Goal: Task Accomplishment & Management: Manage account settings

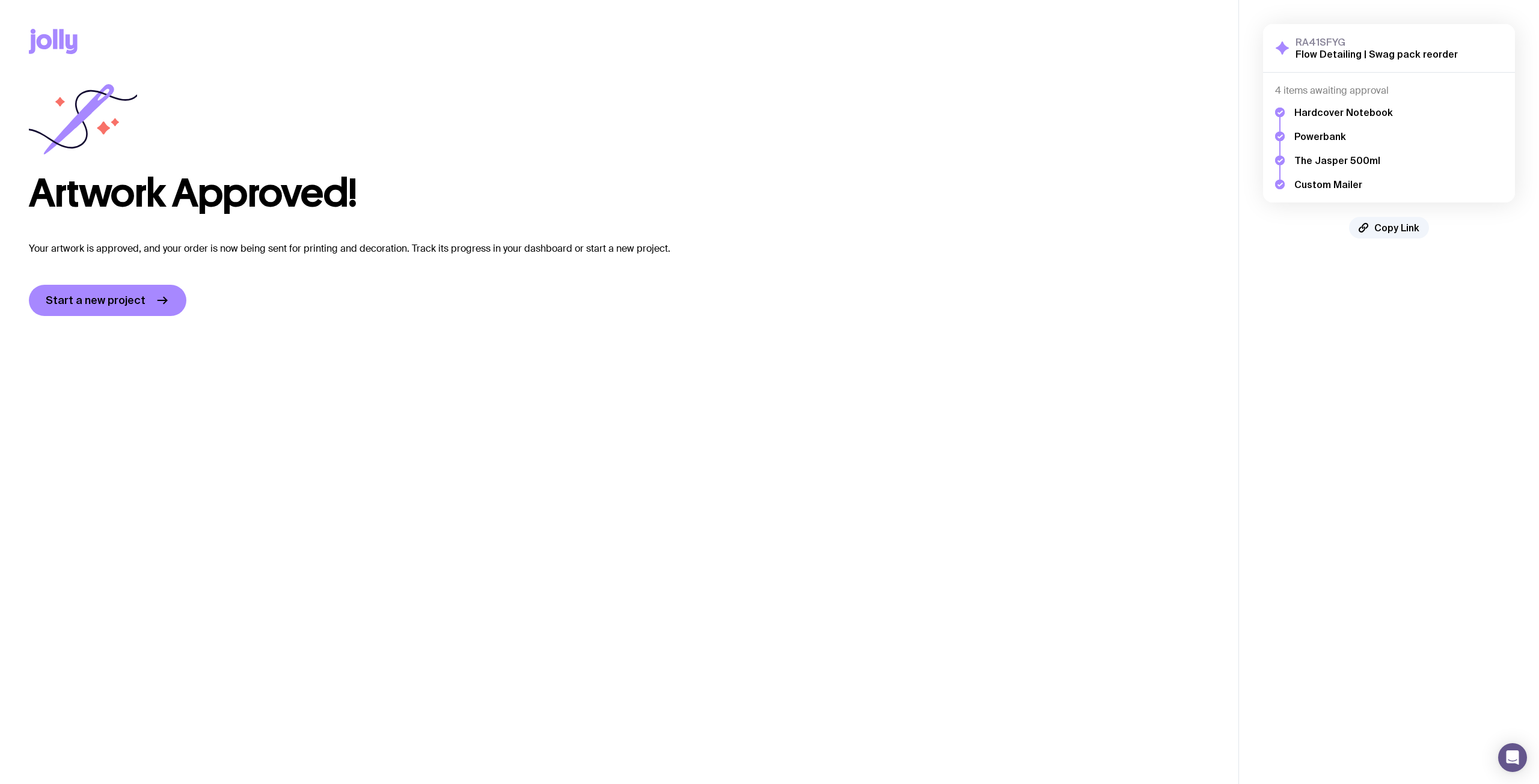
click at [65, 48] on icon at bounding box center [53, 42] width 49 height 26
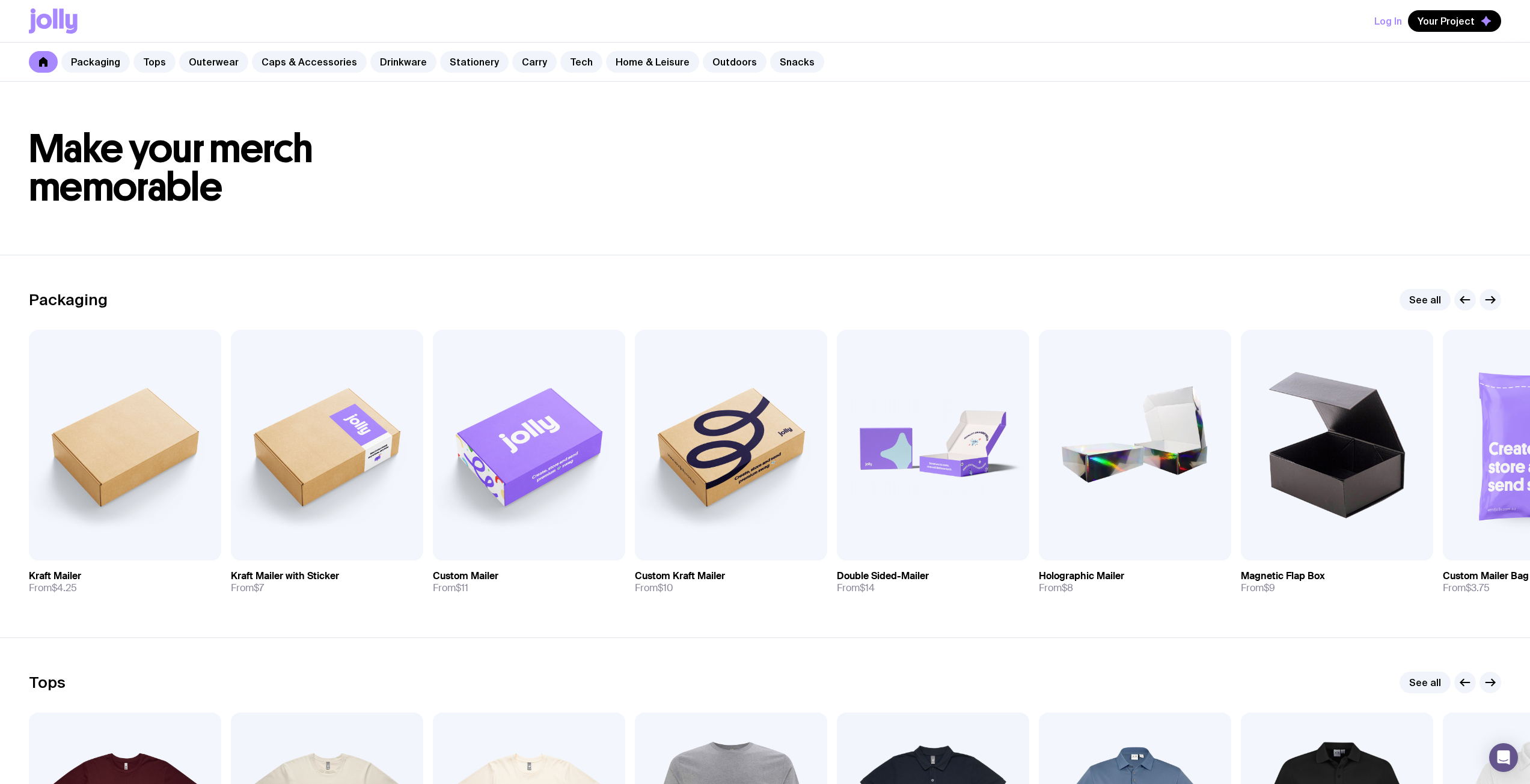
click at [1375, 24] on div "Log In Your Project" at bounding box center [765, 21] width 1472 height 42
click at [1383, 21] on button "Log In" at bounding box center [1387, 21] width 28 height 21
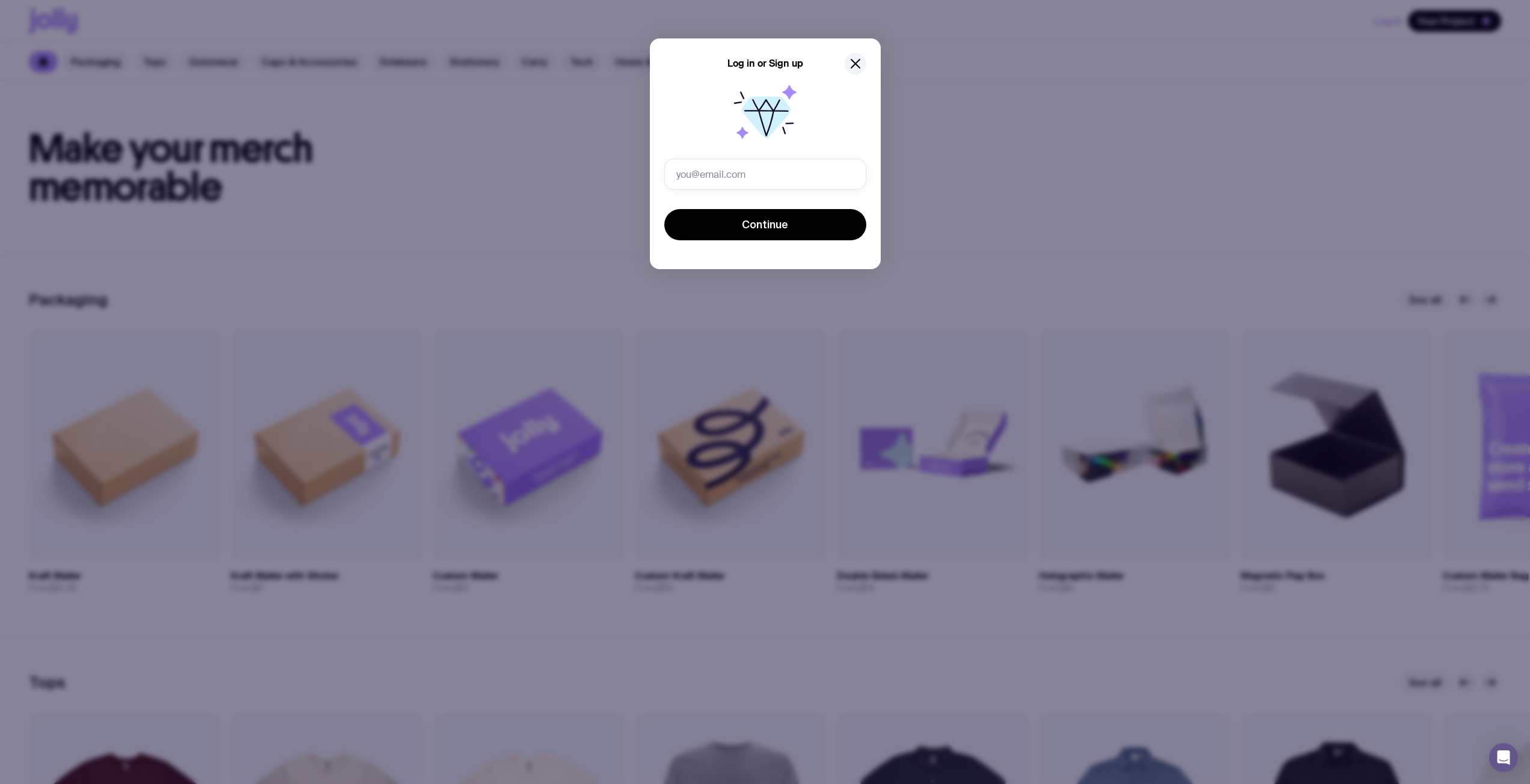
type input "[EMAIL_ADDRESS][DOMAIN_NAME]"
click at [759, 225] on span "Continue" at bounding box center [764, 224] width 46 height 14
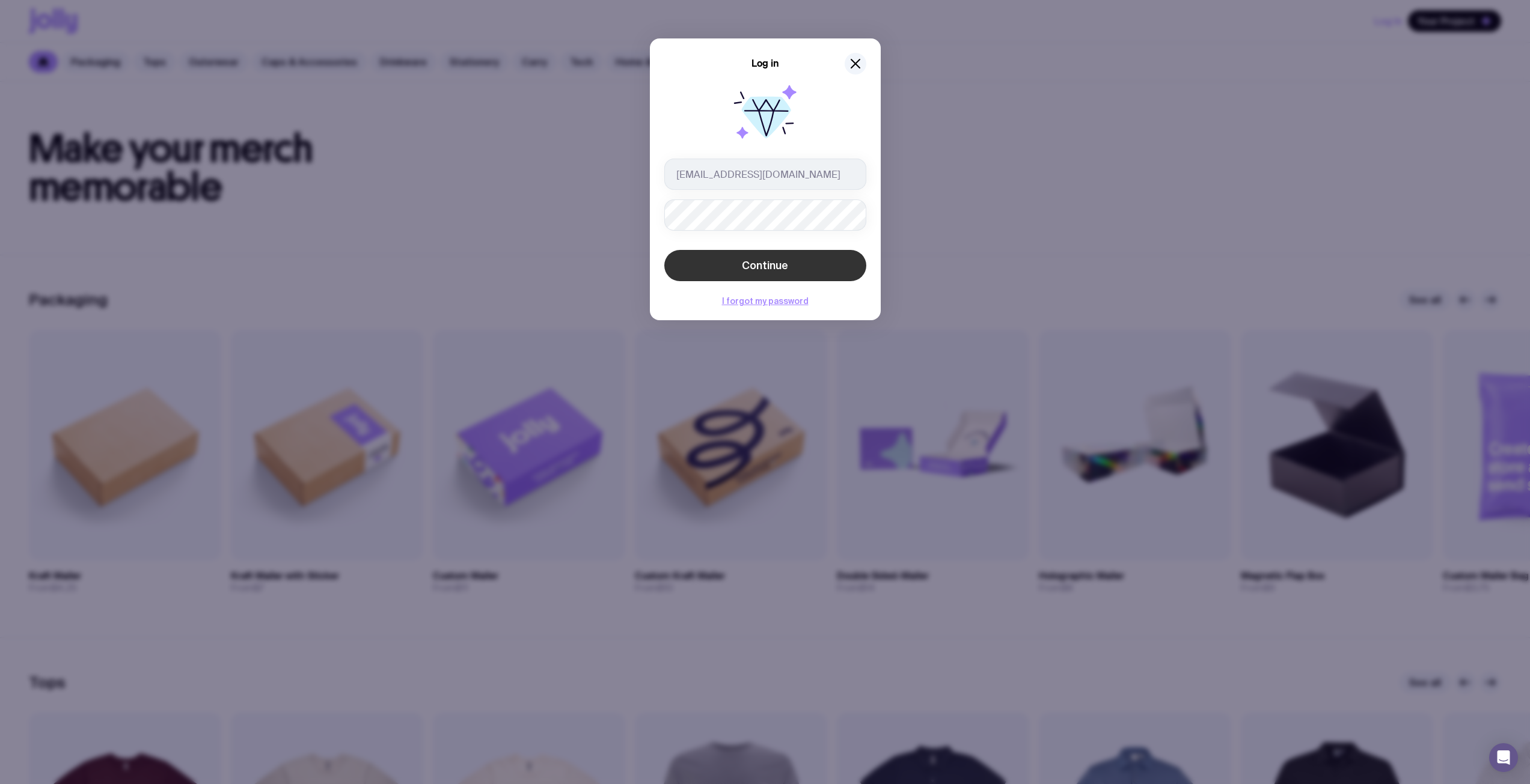
click at [761, 256] on button "Continue" at bounding box center [765, 266] width 202 height 31
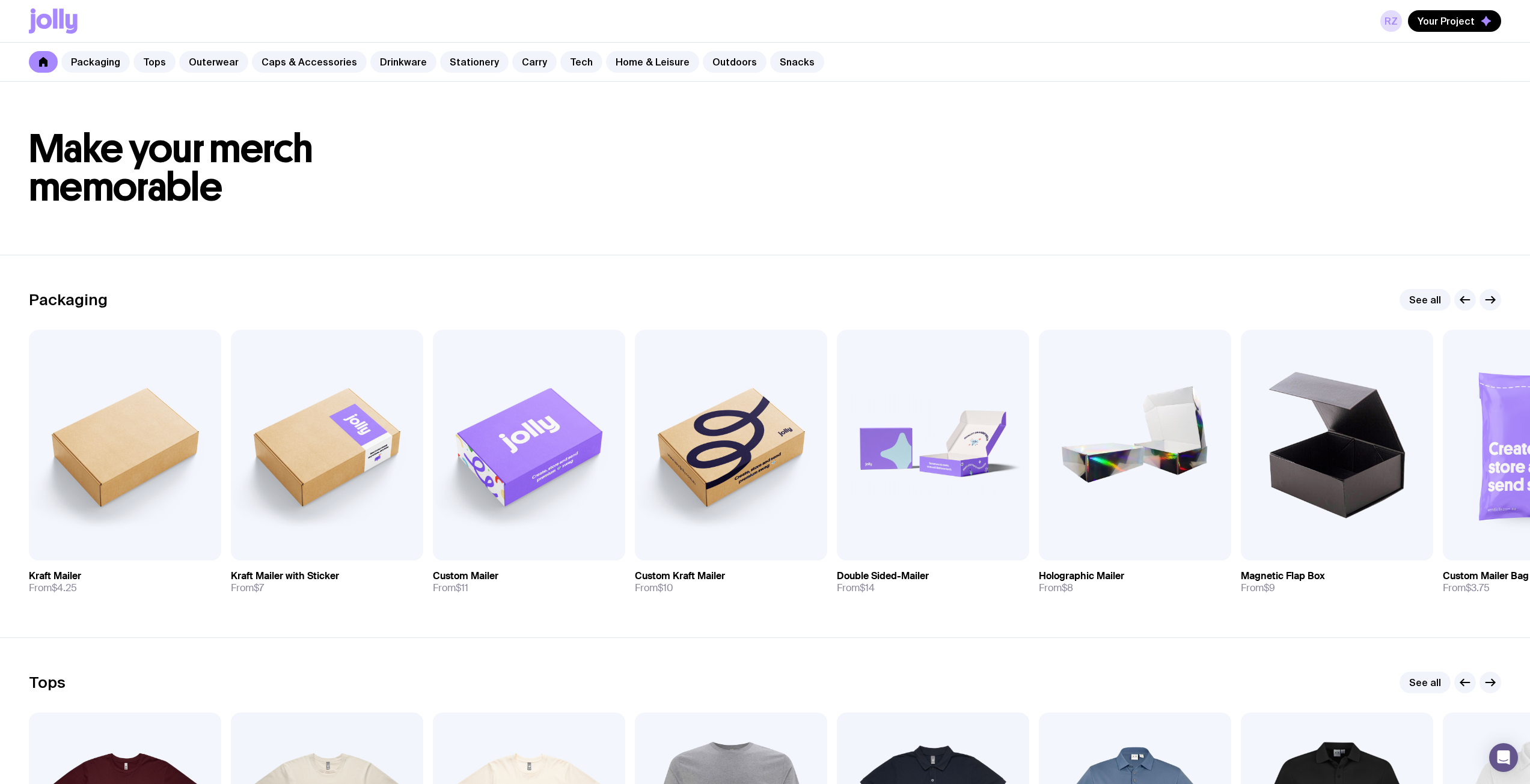
click at [53, 62] on link at bounding box center [43, 62] width 29 height 21
click at [1397, 18] on link "RZ" at bounding box center [1391, 21] width 21 height 21
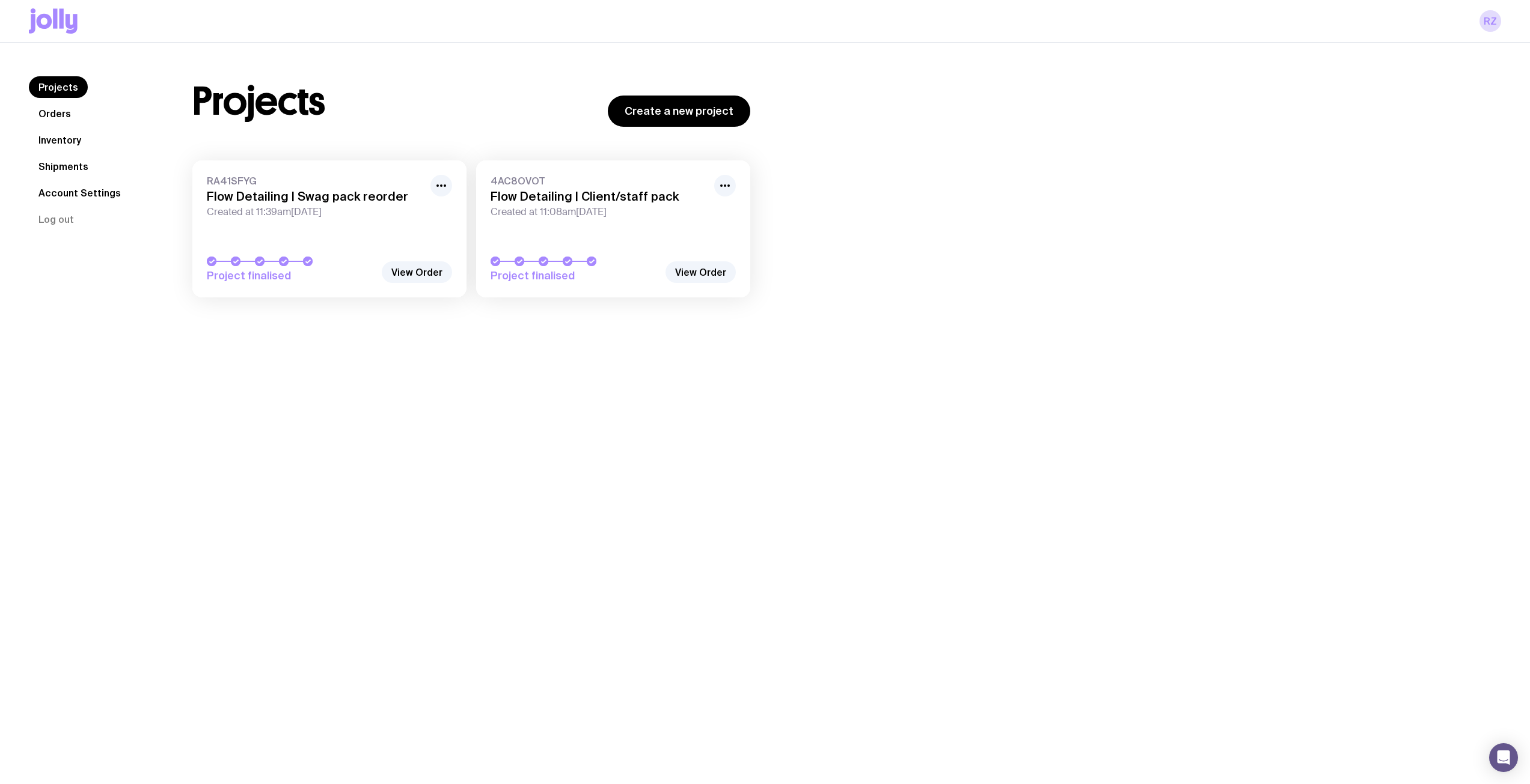
drag, startPoint x: 770, startPoint y: 319, endPoint x: 657, endPoint y: 272, distance: 122.4
click at [769, 319] on div "Projects Orders Inventory Shipments Account Settings Log out Projects Orders In…" at bounding box center [765, 192] width 1530 height 300
click at [609, 190] on h3 "Flow Detailing | Client/staff pack" at bounding box center [599, 197] width 217 height 14
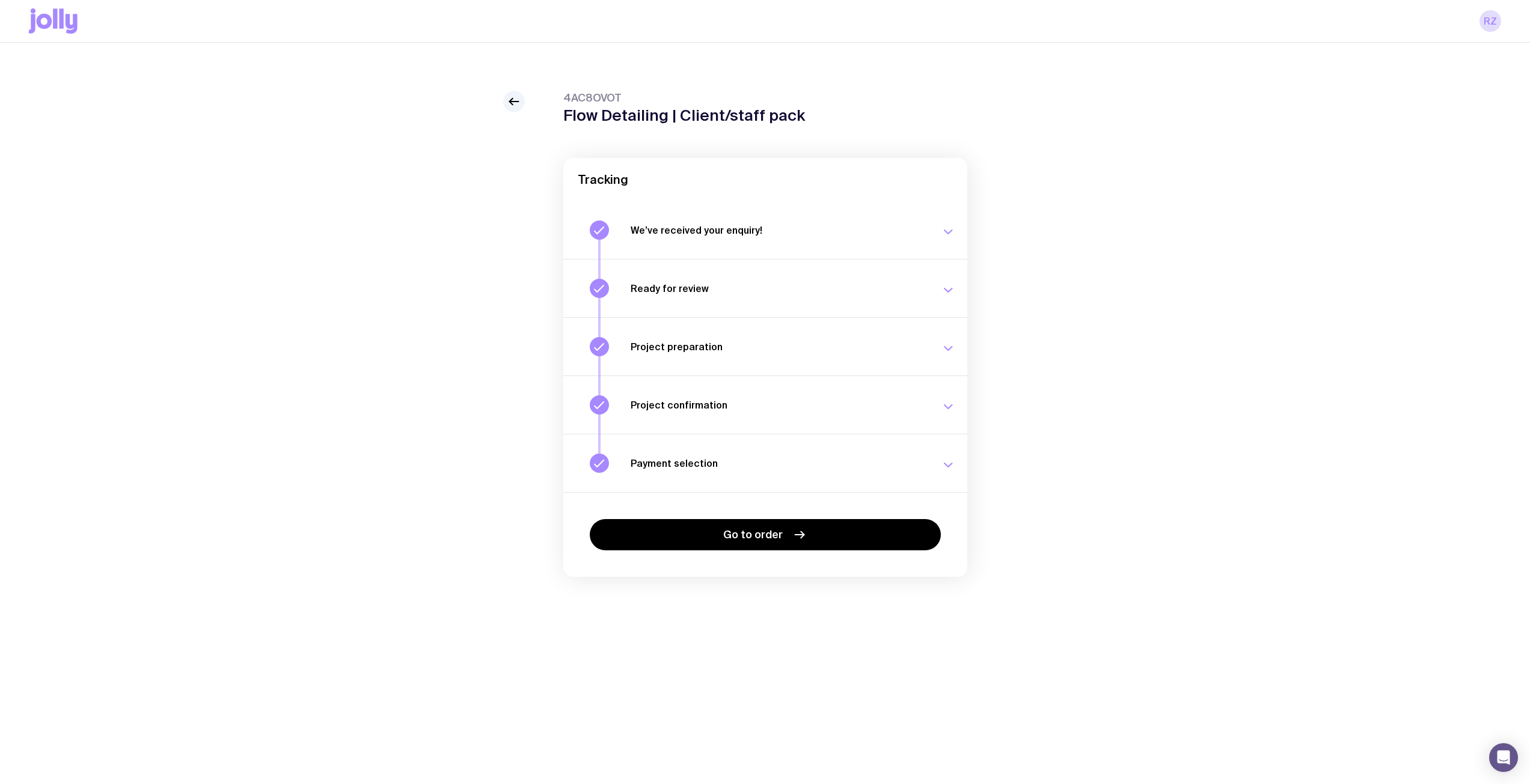
click at [507, 88] on div "4AC8OVOT Flow Detailing | Client/staff pack Tracking We’ve received your enquir…" at bounding box center [765, 334] width 1530 height 582
click at [509, 97] on icon at bounding box center [514, 102] width 14 height 14
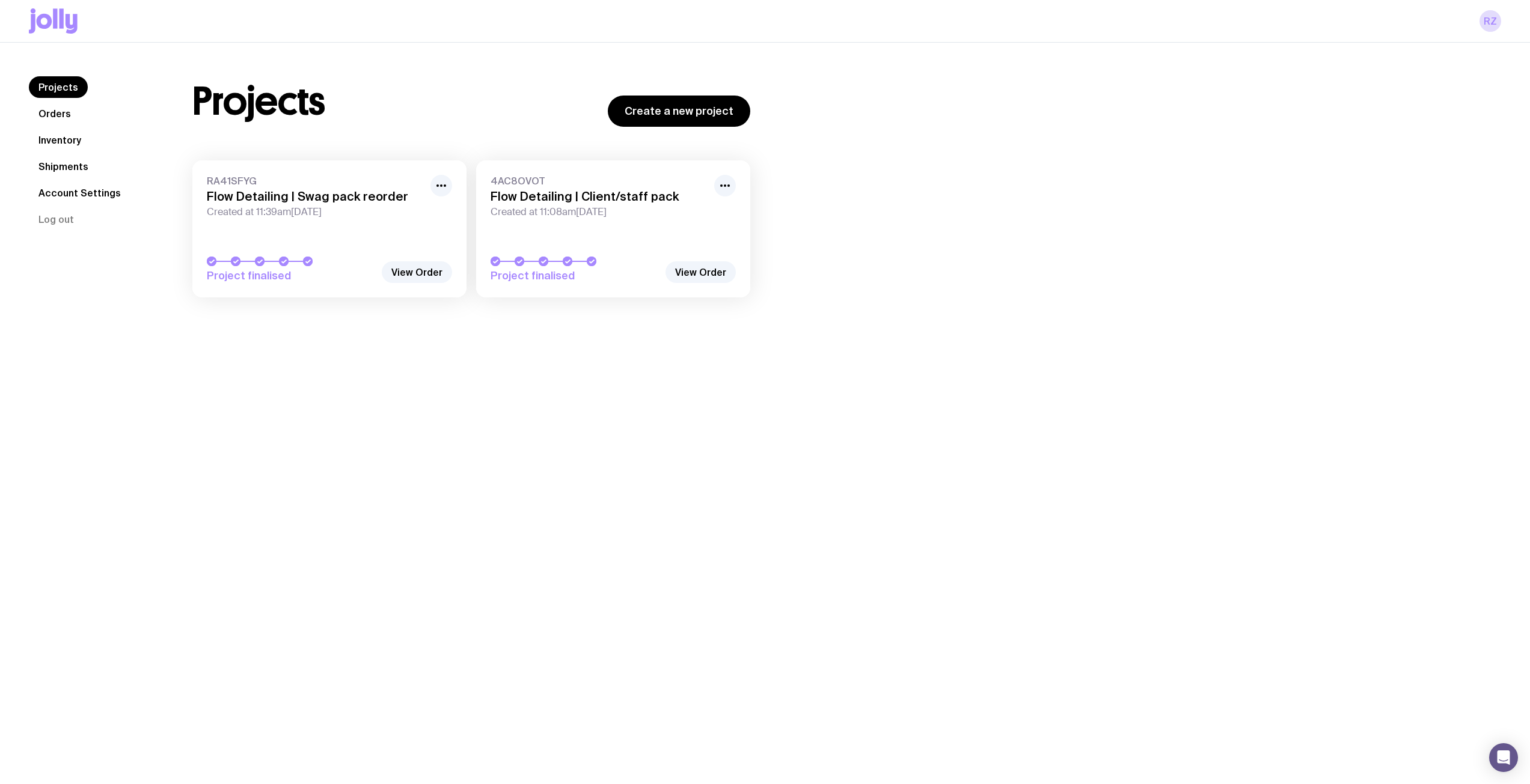
click at [60, 141] on link "Inventory" at bounding box center [60, 140] width 62 height 21
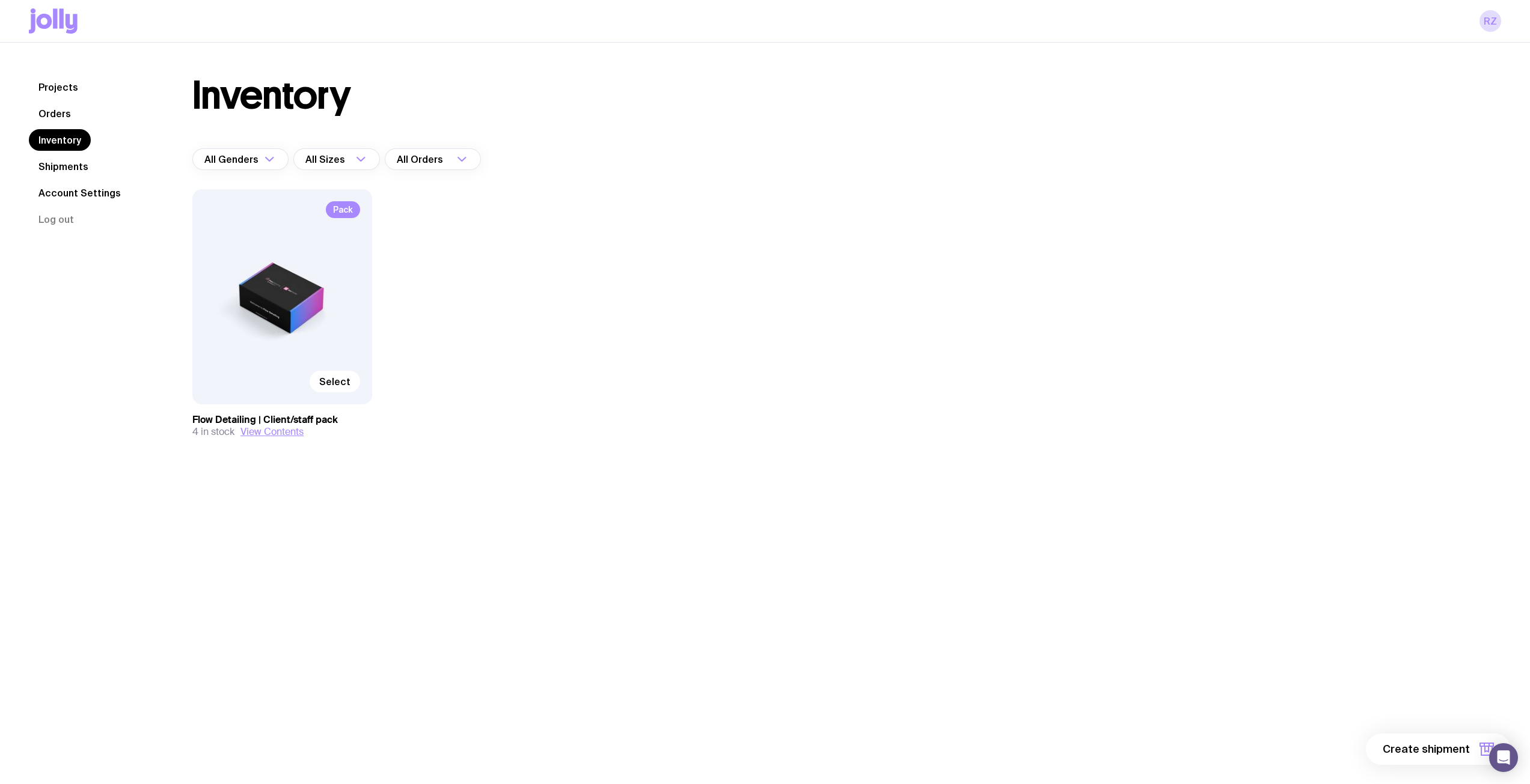
click at [55, 113] on link "Orders" at bounding box center [55, 114] width 52 height 21
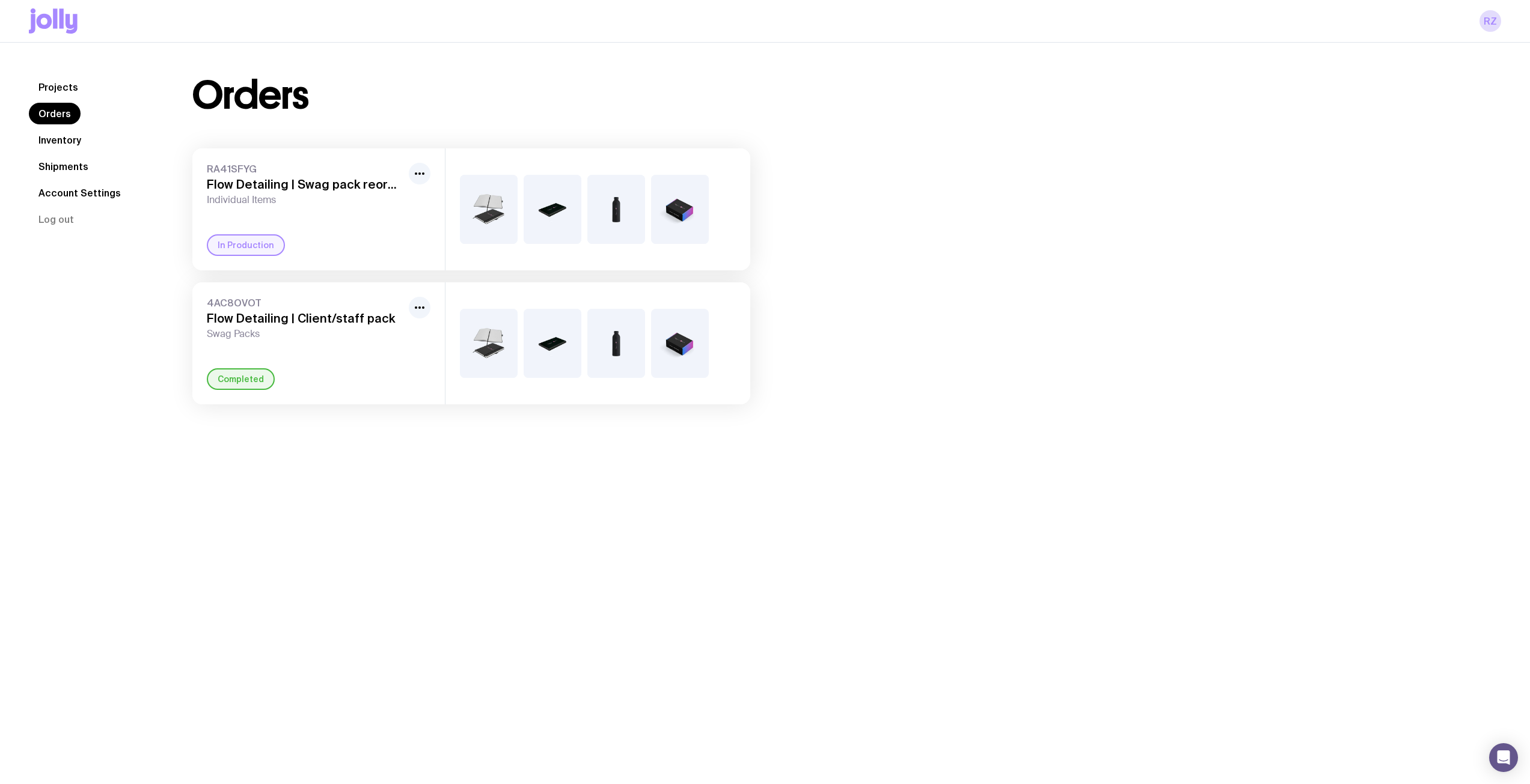
click at [62, 165] on link "Shipments" at bounding box center [63, 166] width 69 height 21
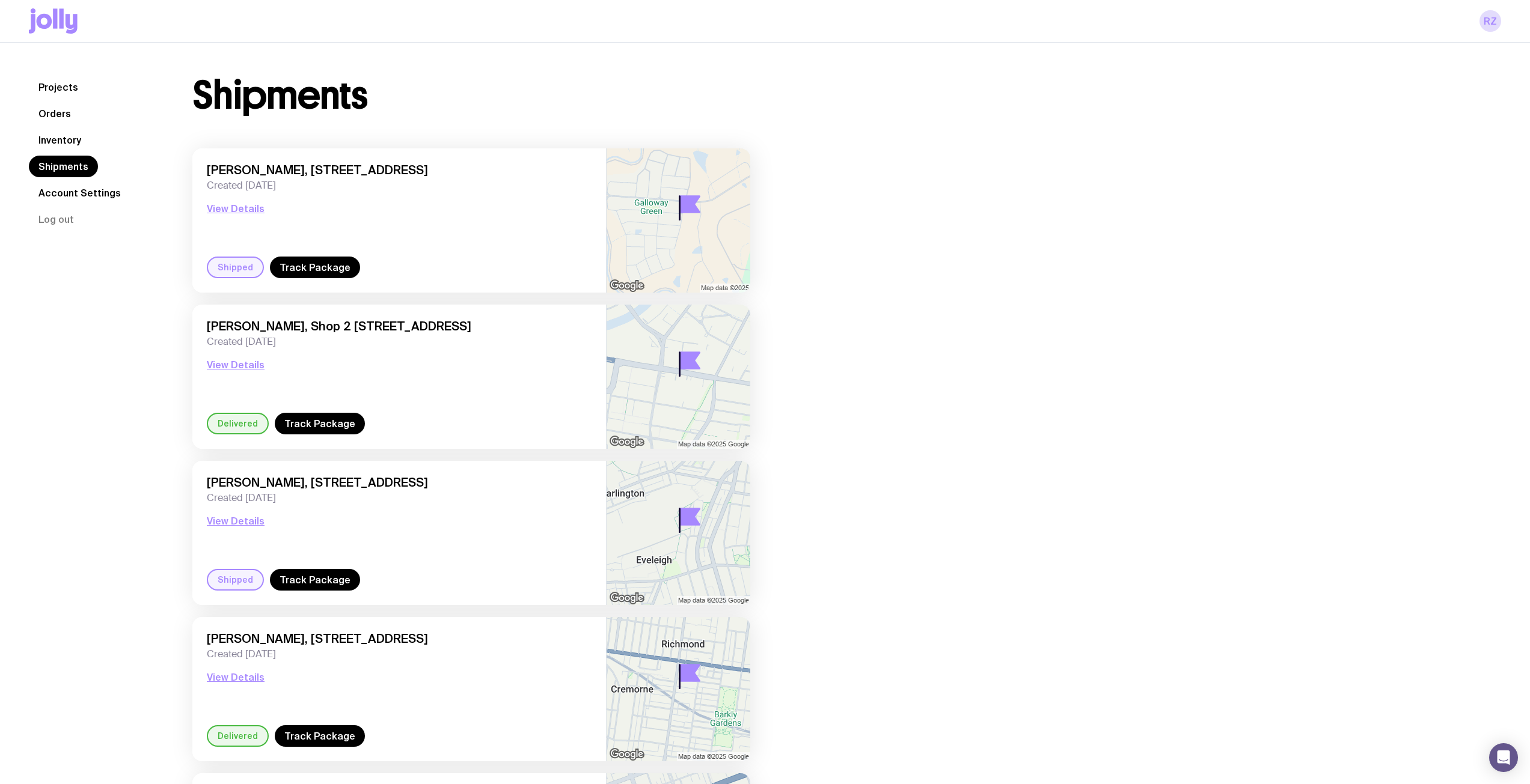
click at [420, 168] on span "[PERSON_NAME], [STREET_ADDRESS]" at bounding box center [399, 170] width 385 height 14
click at [251, 205] on button "View Details" at bounding box center [235, 208] width 58 height 14
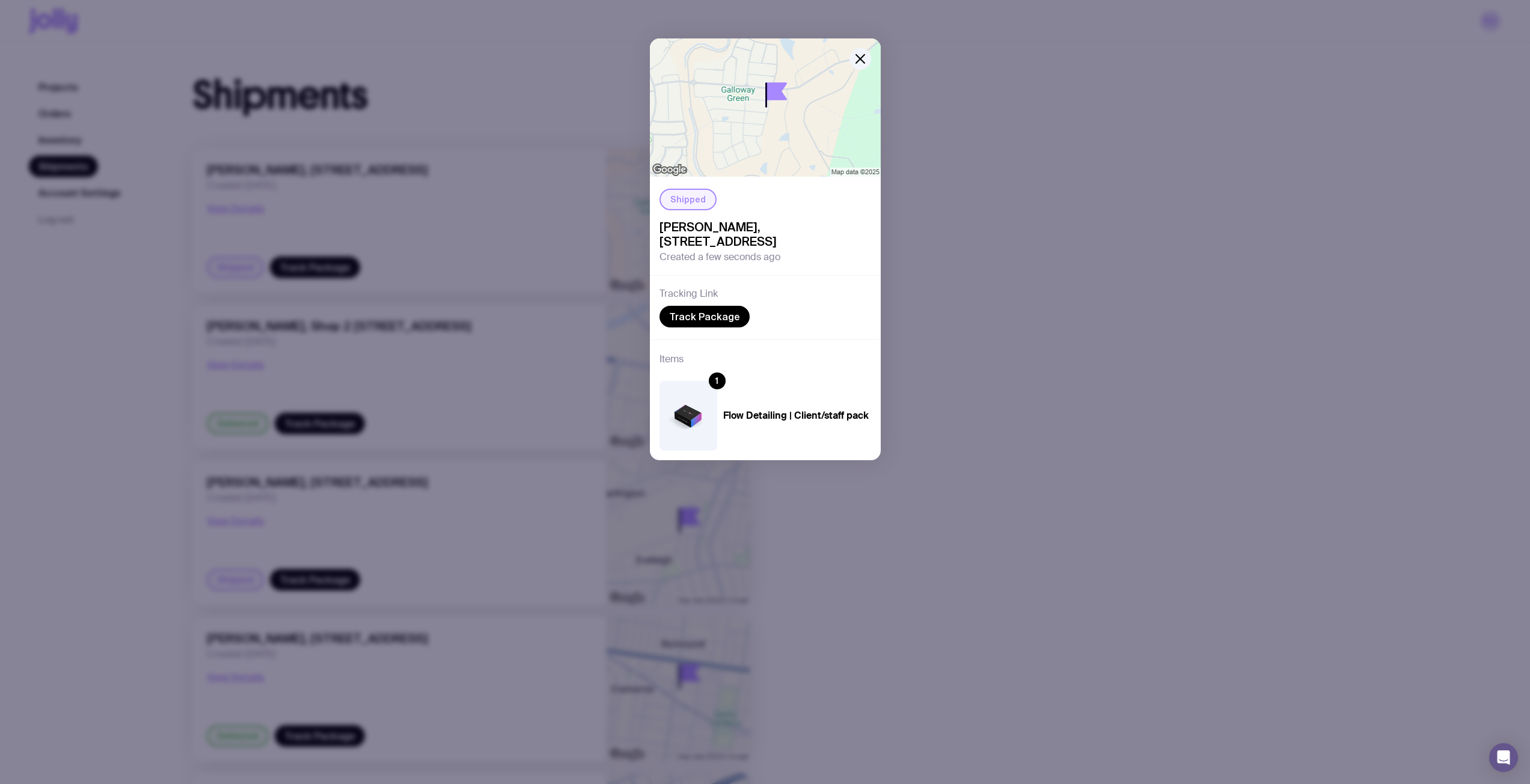
click at [980, 486] on div "Shipped [PERSON_NAME], [STREET_ADDRESS] Created a few seconds ago Tracking Link…" at bounding box center [765, 392] width 1530 height 784
